Goal: Task Accomplishment & Management: Use online tool/utility

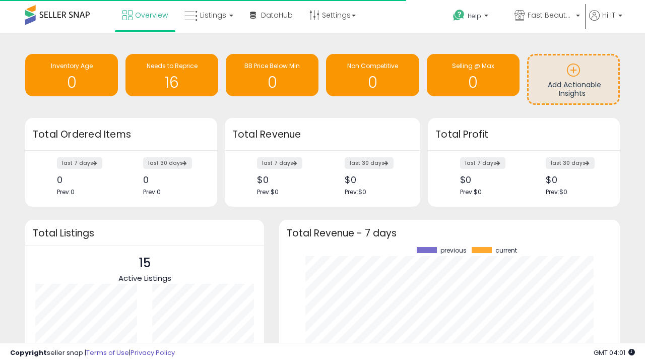
scroll to position [140, 320]
click at [546, 16] on span "Fast Beauty ([GEOGRAPHIC_DATA])" at bounding box center [549, 15] width 45 height 10
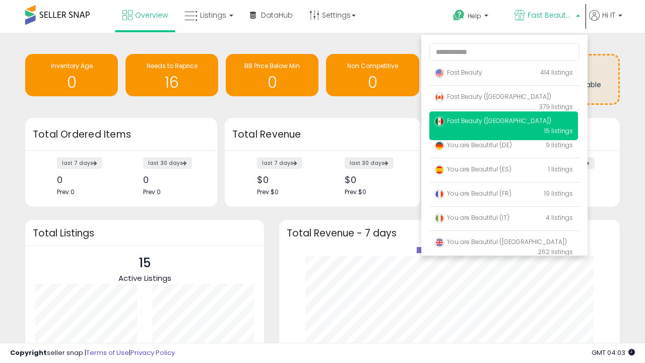
click at [503, 98] on span "Fast Beauty ([GEOGRAPHIC_DATA])" at bounding box center [492, 96] width 117 height 9
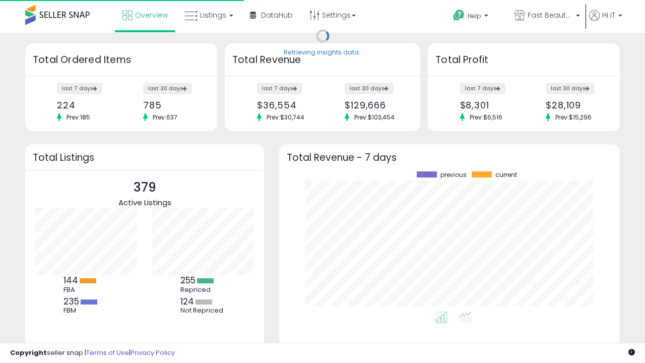
scroll to position [140, 320]
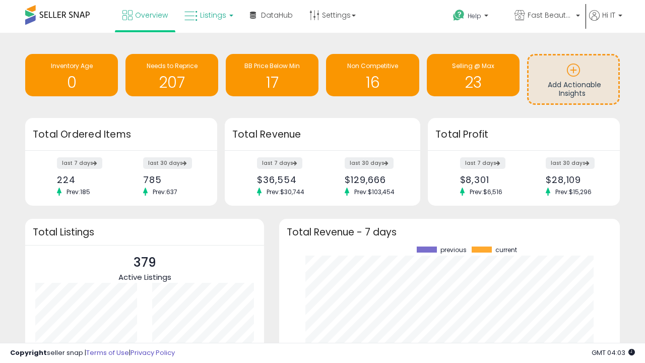
click at [208, 15] on span "Listings" at bounding box center [213, 15] width 26 height 10
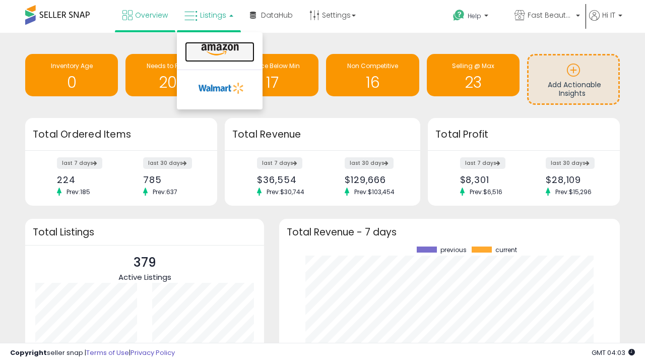
click at [219, 50] on icon at bounding box center [220, 49] width 44 height 13
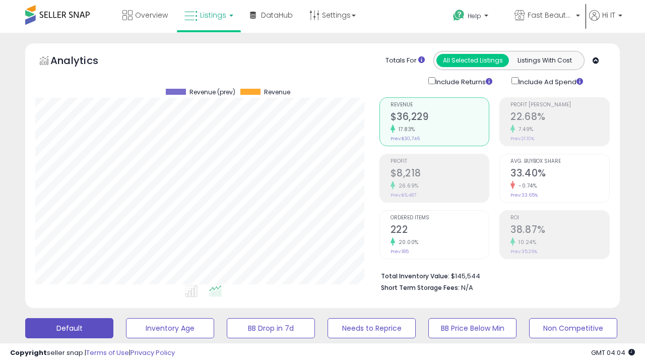
scroll to position [207, 344]
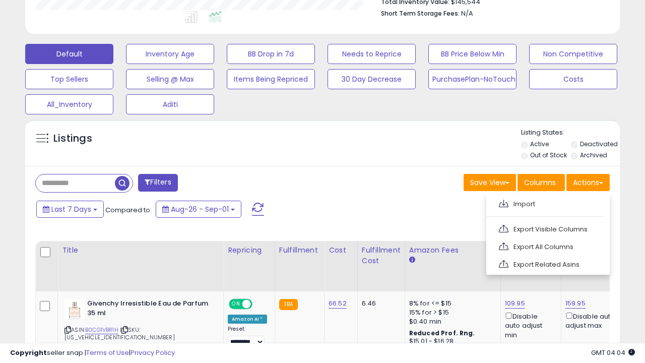
click at [503, 202] on span at bounding box center [504, 204] width 10 height 8
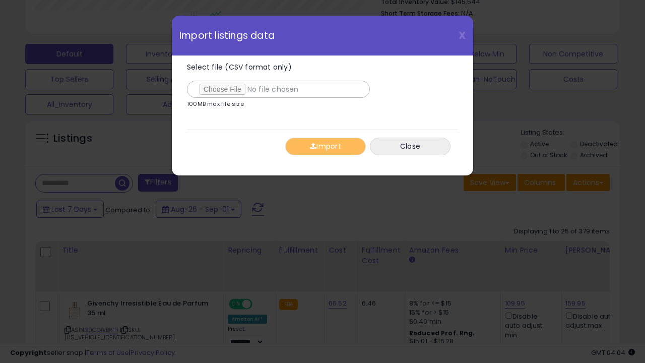
type input "**********"
click at [325, 146] on button "Import" at bounding box center [325, 147] width 81 height 18
